Goal: Check status: Check status

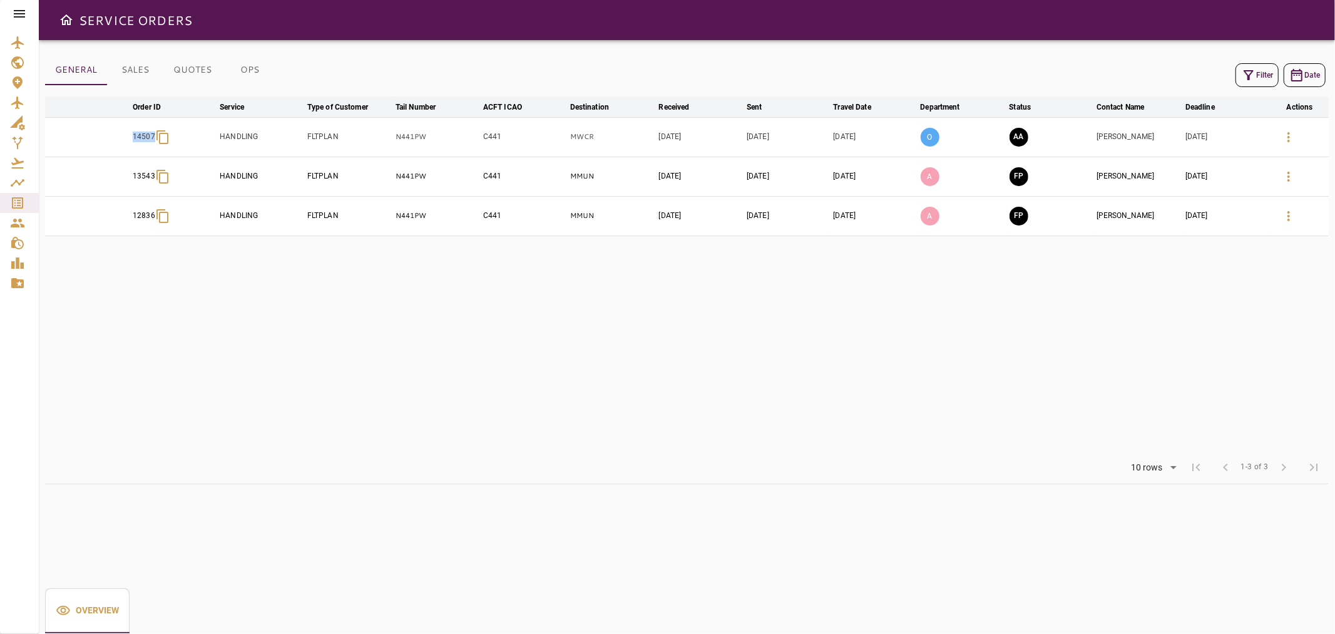
click at [1275, 68] on button "Filter" at bounding box center [1257, 75] width 43 height 24
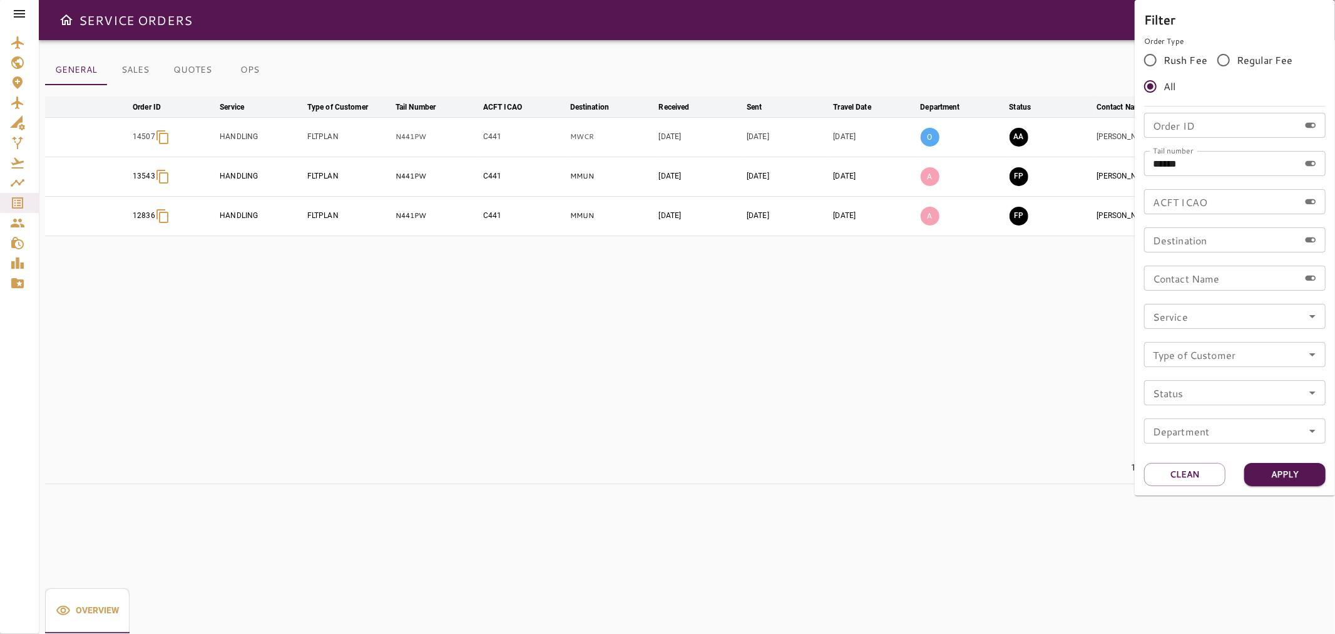
click at [1185, 460] on div "Filter Order Type Rush Fee Regular Fee All Order ID Order ID Tail number ******…" at bounding box center [1235, 247] width 200 height 495
click at [1180, 470] on button "Clean" at bounding box center [1185, 474] width 81 height 23
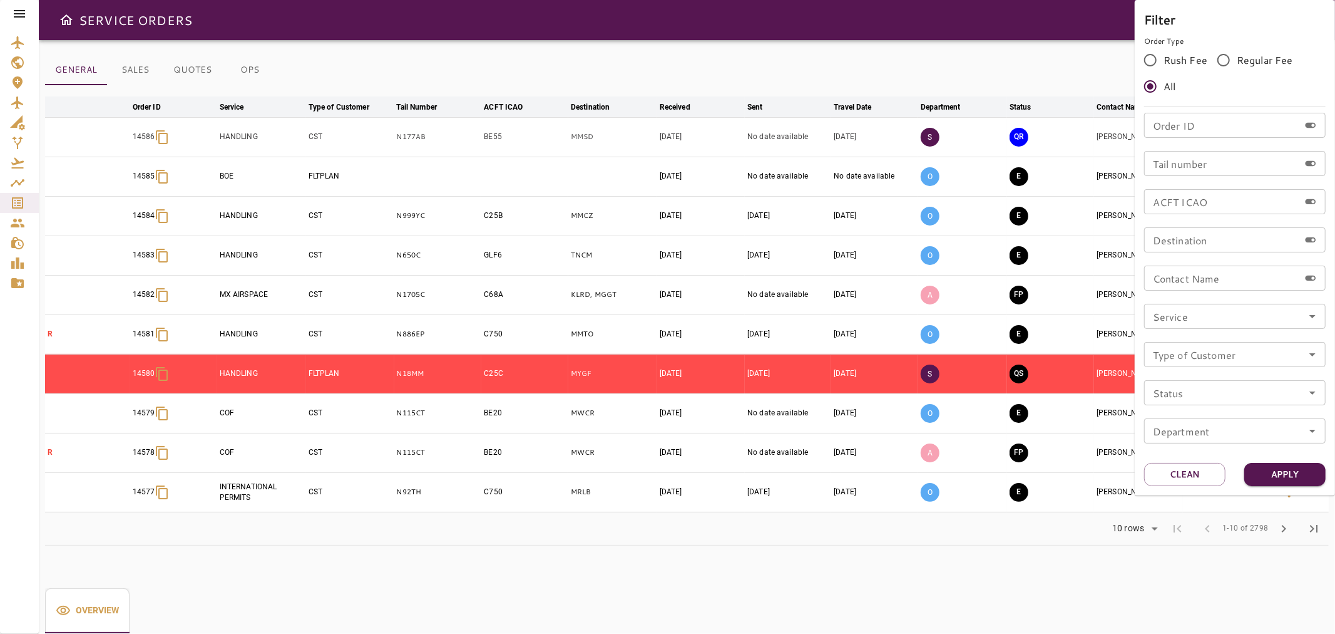
click at [960, 29] on div at bounding box center [667, 317] width 1335 height 634
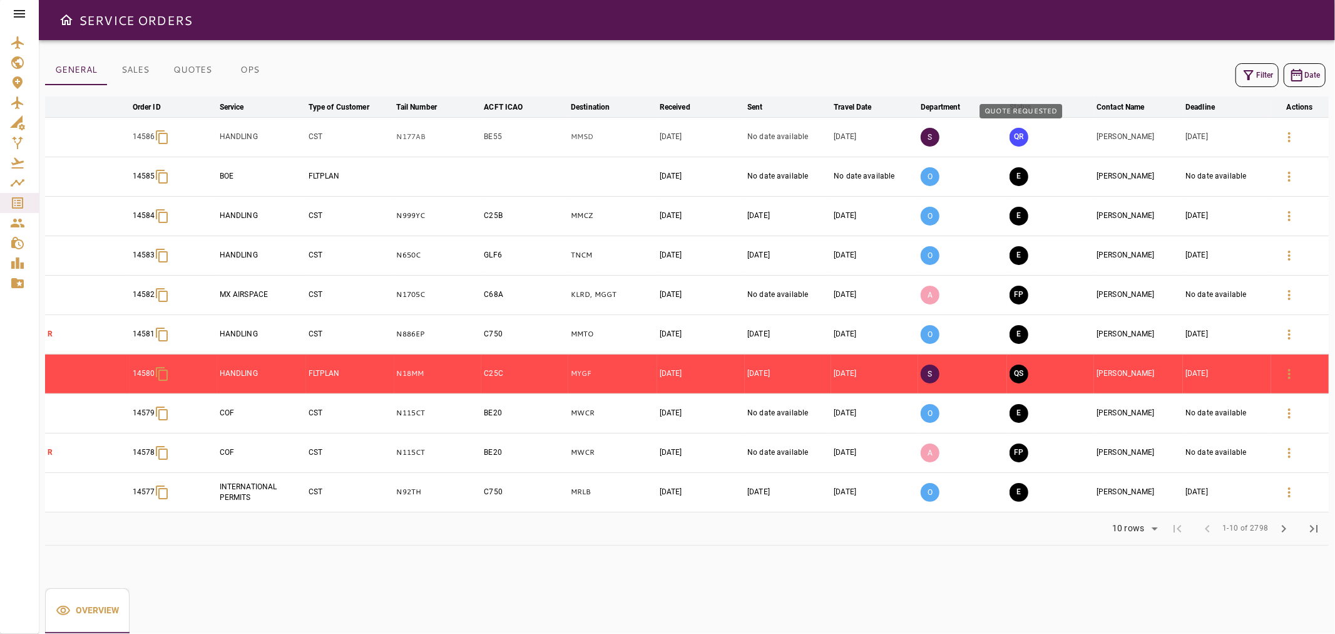
click at [1019, 142] on button "QR" at bounding box center [1019, 137] width 19 height 19
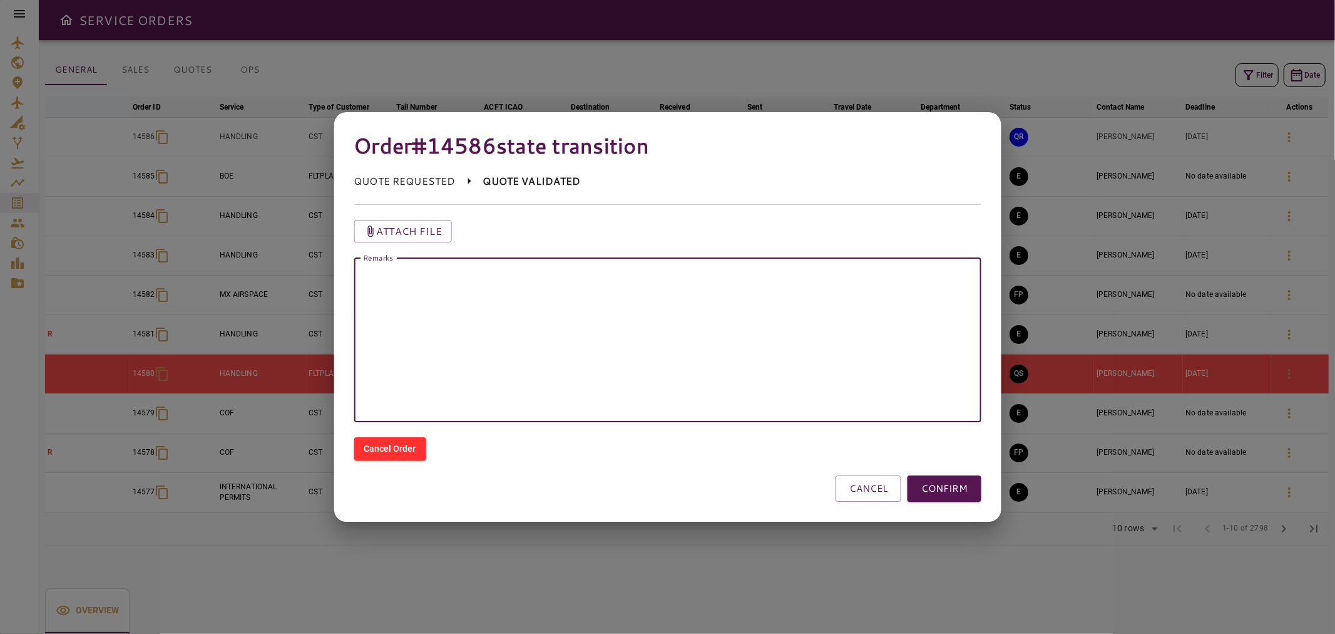
click at [825, 296] on textarea "Remarks" at bounding box center [668, 340] width 610 height 144
type textarea "********"
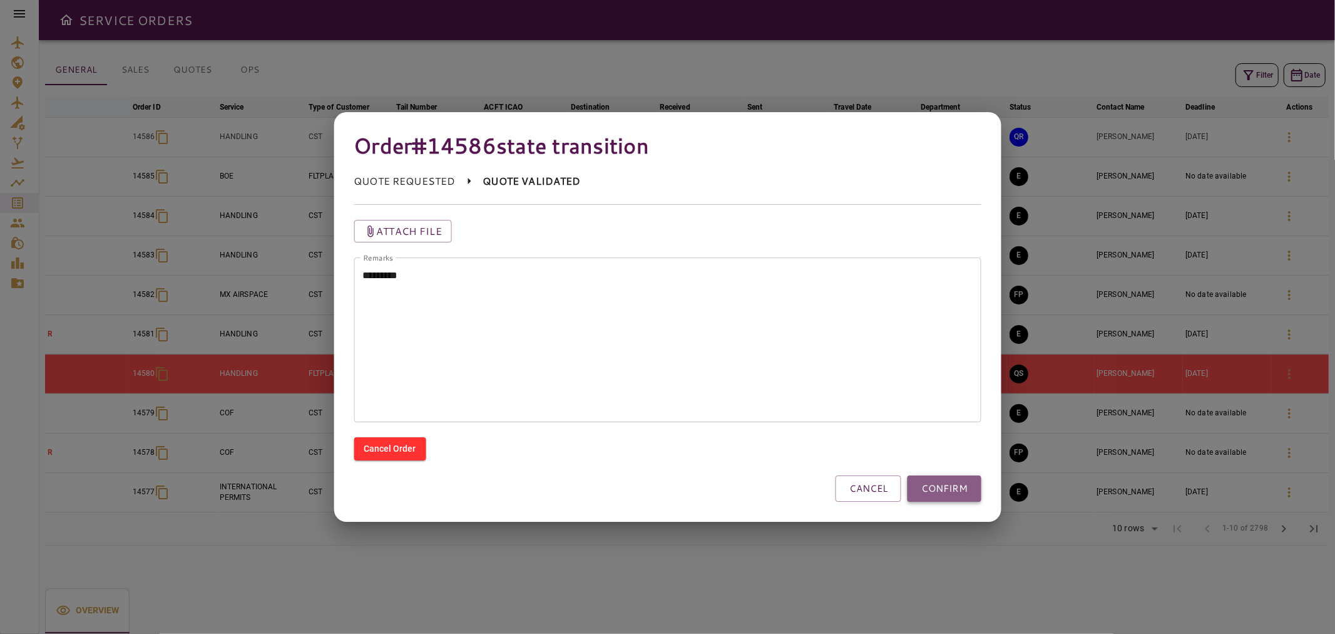
click at [935, 489] on button "CONFIRM" at bounding box center [945, 488] width 74 height 26
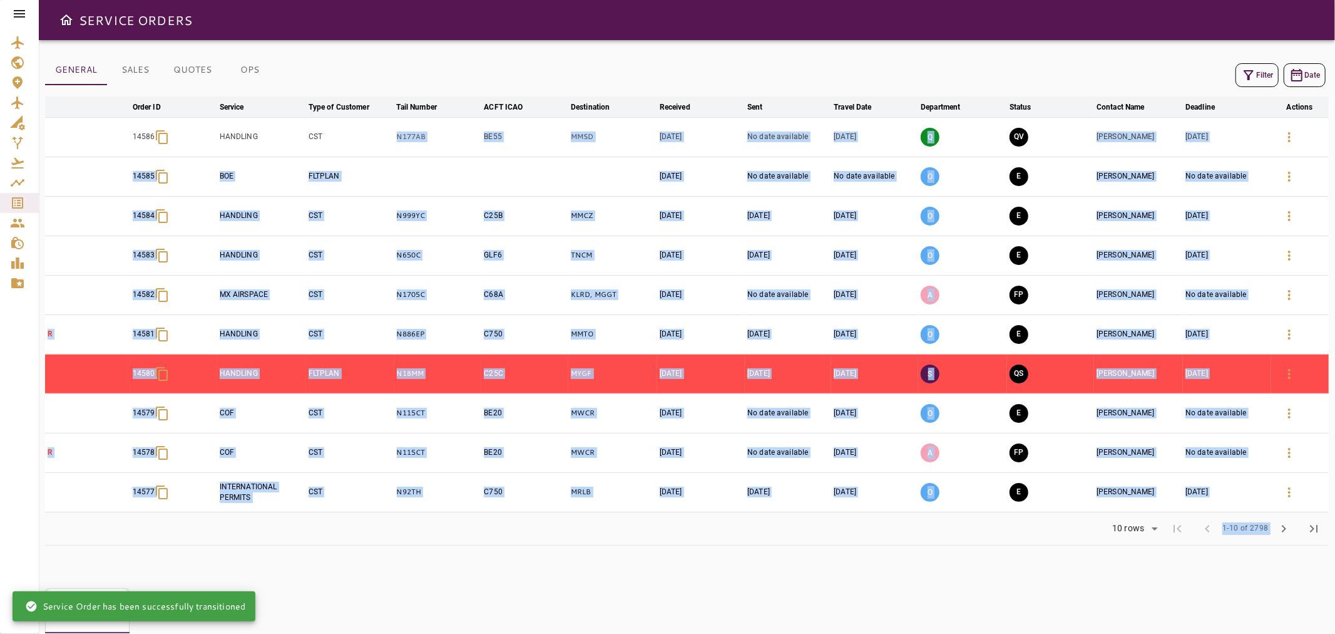
drag, startPoint x: 426, startPoint y: 133, endPoint x: 411, endPoint y: 141, distance: 17.6
click at [430, 148] on td "N177AB" at bounding box center [438, 136] width 88 height 39
click at [450, 144] on td "N177AB" at bounding box center [438, 136] width 88 height 39
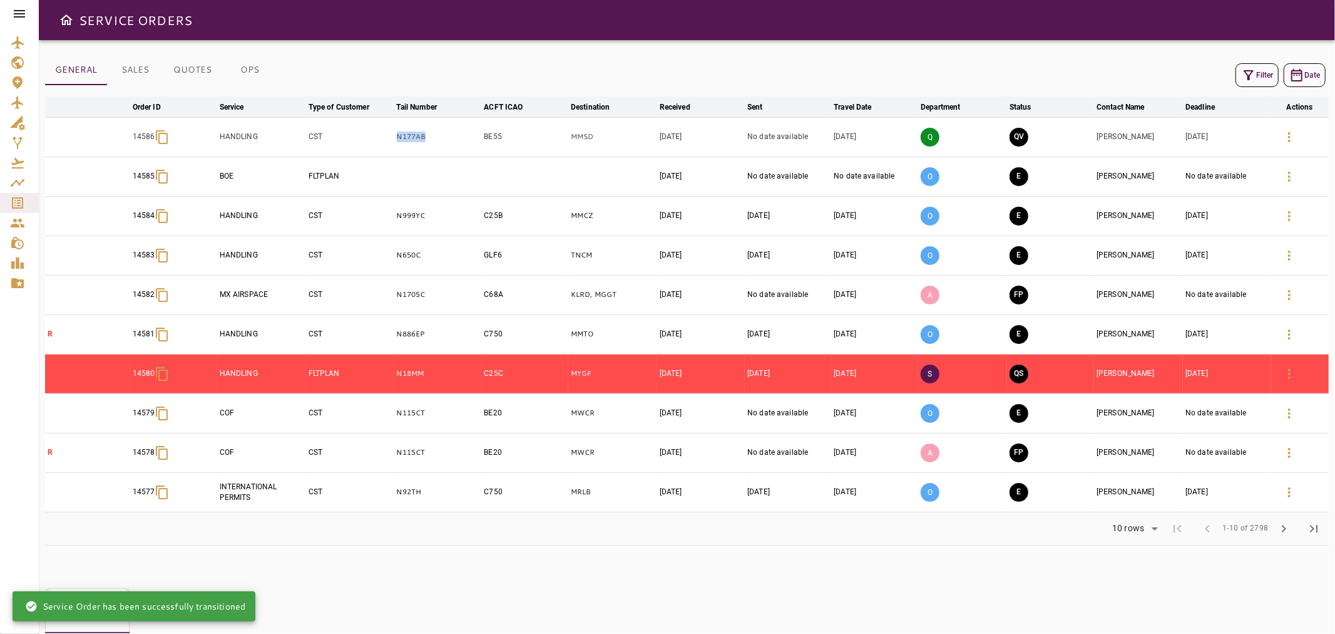
drag, startPoint x: 433, startPoint y: 133, endPoint x: 385, endPoint y: 138, distance: 48.4
click at [385, 138] on tr "14586 HANDLING CST N177AB BE55 MMSD [DATE] No date available [DATE] Q QV [PERSO…" at bounding box center [687, 136] width 1284 height 39
copy tr "N177AB"
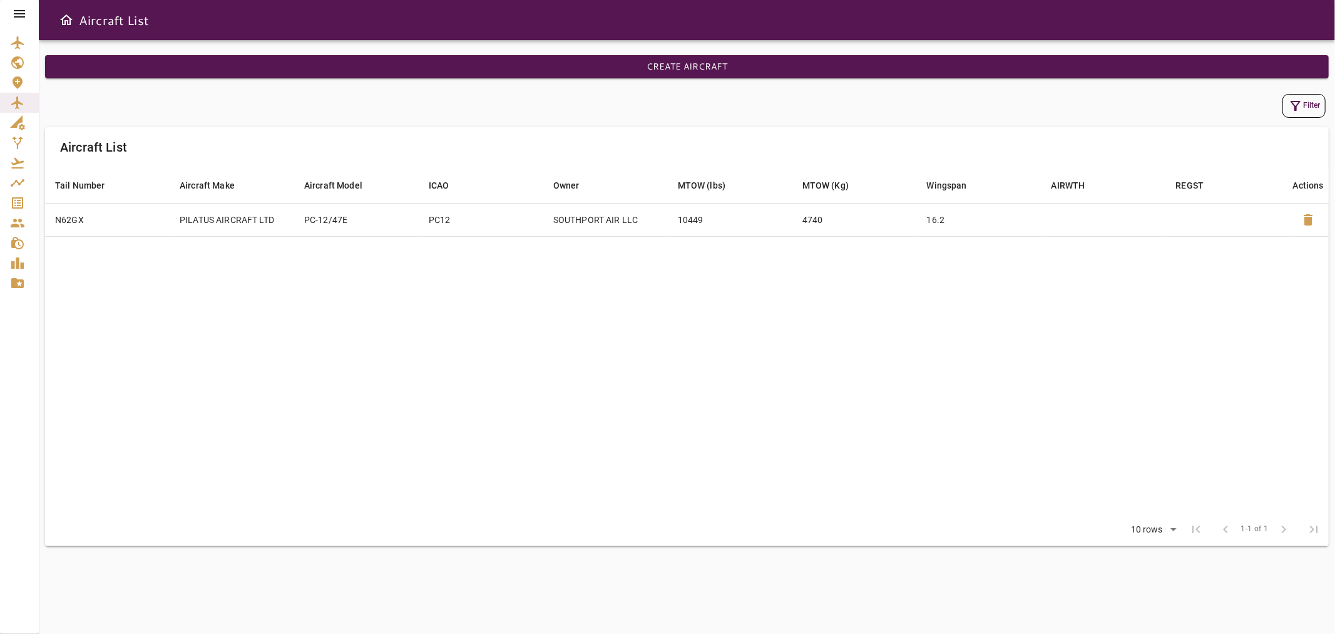
click at [20, 7] on icon at bounding box center [19, 13] width 15 height 15
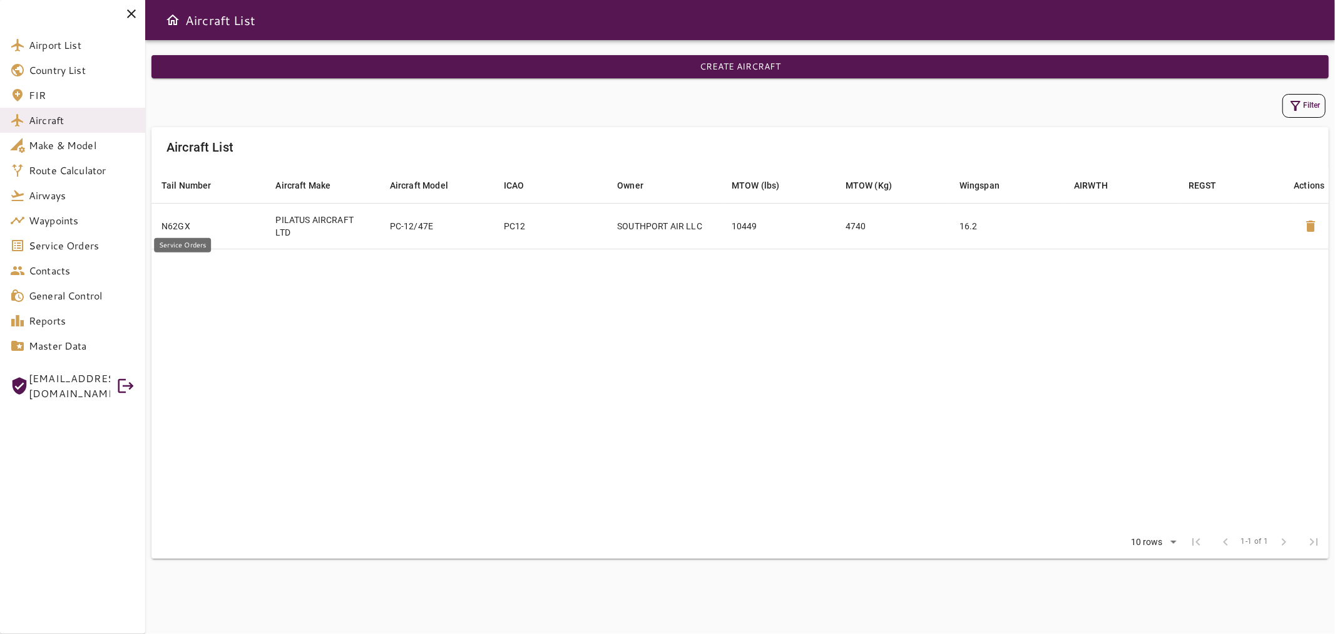
click at [102, 238] on span "Service Orders" at bounding box center [82, 245] width 106 height 15
